Goal: Check status: Check status

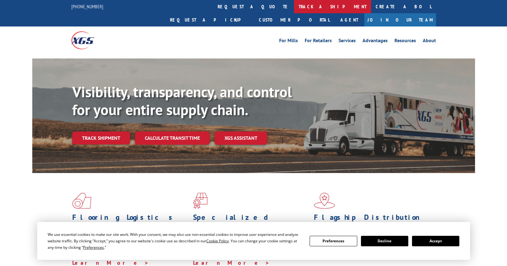
click at [294, 6] on link "track a shipment" at bounding box center [332, 6] width 77 height 13
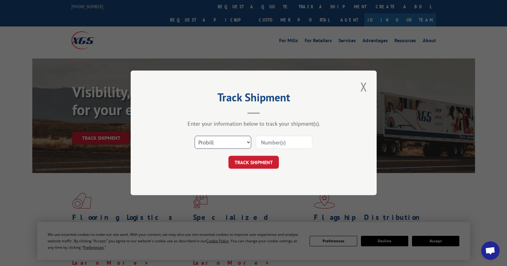
click at [247, 141] on select "Select category... Probill BOL PO" at bounding box center [223, 142] width 57 height 13
select select "bol"
click at [195, 136] on select "Select category... Probill BOL PO" at bounding box center [223, 142] width 57 height 13
click at [267, 142] on input at bounding box center [284, 142] width 57 height 13
paste input "3352770"
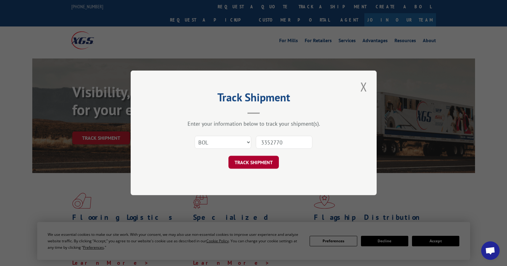
type input "3352770"
click at [247, 160] on button "TRACK SHIPMENT" at bounding box center [253, 162] width 50 height 13
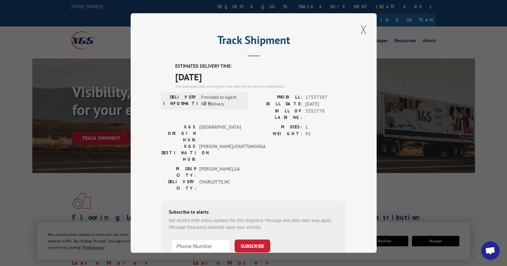
click at [358, 26] on button "Close modal" at bounding box center [363, 29] width 10 height 17
